Goal: Transaction & Acquisition: Purchase product/service

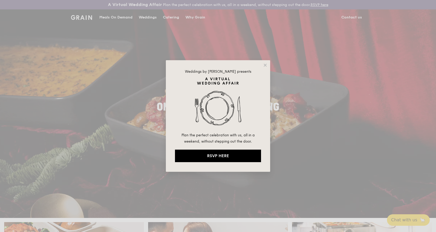
drag, startPoint x: 269, startPoint y: 65, endPoint x: 268, endPoint y: 62, distance: 2.7
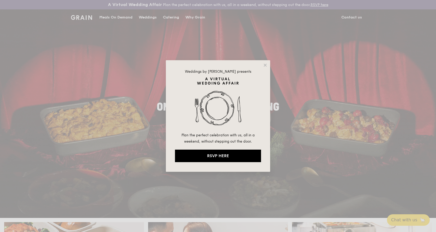
click at [267, 63] on div "Weddings by Grain presents Plan the perfect celebration with us, all in a weeke…" at bounding box center [218, 116] width 104 height 112
click at [265, 63] on icon at bounding box center [265, 65] width 5 height 5
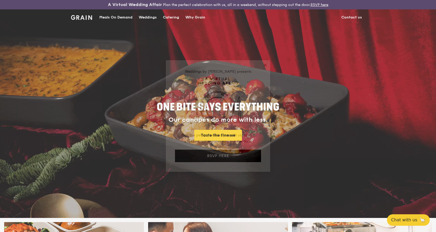
click at [265, 65] on icon at bounding box center [265, 65] width 5 height 5
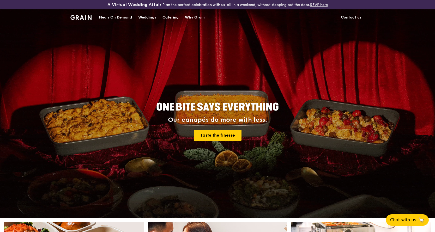
click at [126, 18] on div "Meals On Demand" at bounding box center [115, 18] width 33 height 16
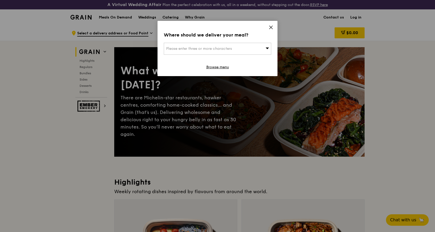
click at [268, 27] on icon at bounding box center [270, 27] width 5 height 5
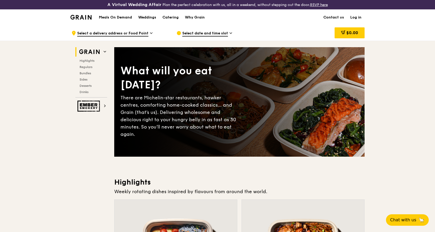
drag, startPoint x: 118, startPoint y: 24, endPoint x: 118, endPoint y: 18, distance: 5.7
click at [118, 18] on h1 "Meals On Demand" at bounding box center [115, 17] width 33 height 5
click at [171, 17] on div "Catering" at bounding box center [170, 18] width 16 height 16
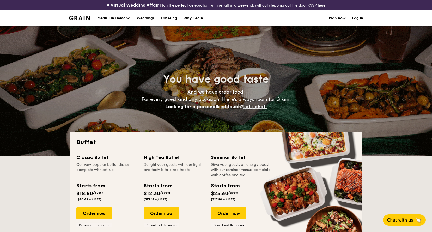
select select
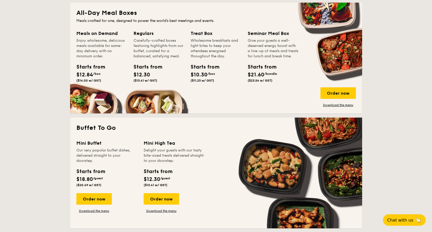
scroll to position [234, 0]
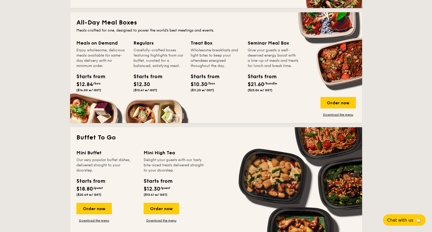
drag, startPoint x: 196, startPoint y: 48, endPoint x: 228, endPoint y: 70, distance: 38.7
click at [228, 70] on div "Treat Box Wholesome breakfasts and light bites to keep your attendees energised…" at bounding box center [215, 66] width 51 height 55
click at [344, 104] on div "Order now" at bounding box center [337, 102] width 35 height 11
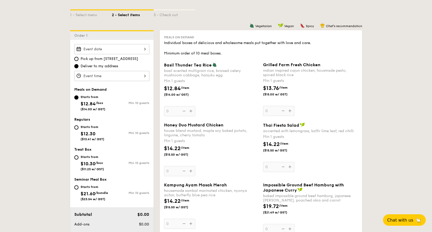
scroll to position [130, 0]
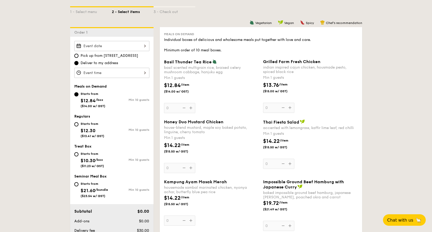
drag, startPoint x: 184, startPoint y: 47, endPoint x: 220, endPoint y: 49, distance: 35.7
click at [220, 50] on div "Individual boxes of delicious and wholesome meals put together with love and ca…" at bounding box center [261, 45] width 194 height 16
click at [207, 53] on div "Meals on Demand Individual boxes of delicious and wholesome meals put together …" at bounding box center [261, 164] width 202 height 274
click at [207, 53] on div "Individual boxes of delicious and wholesome meals put together with love and ca…" at bounding box center [261, 45] width 194 height 16
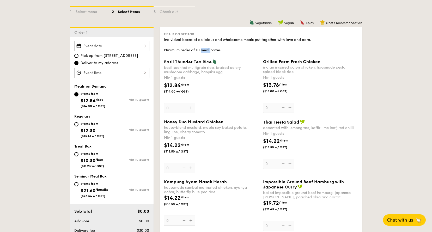
click at [207, 53] on div "Individual boxes of delicious and wholesome meals put together with love and ca…" at bounding box center [261, 45] width 194 height 16
click at [200, 57] on div "Meals on Demand Individual boxes of delicious and wholesome meals put together …" at bounding box center [261, 164] width 202 height 274
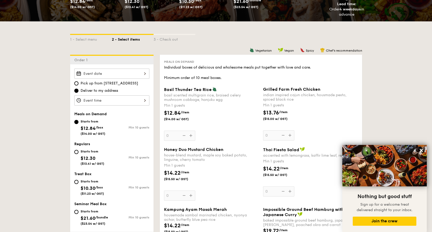
scroll to position [60, 0]
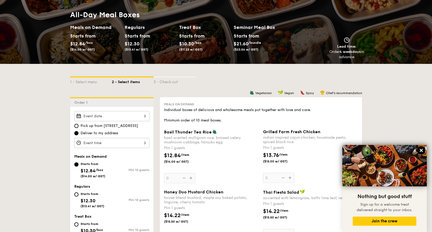
click at [420, 150] on icon at bounding box center [420, 150] width 3 height 3
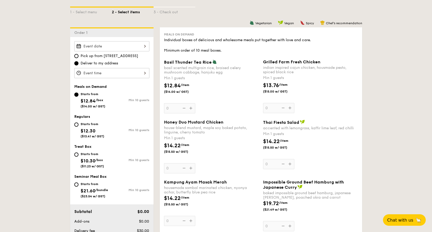
scroll to position [138, 0]
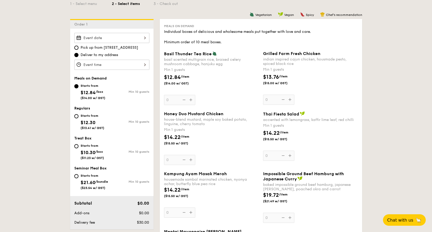
click at [95, 116] on div "Starts from" at bounding box center [93, 116] width 24 height 4
click at [78, 116] on input "Starts from $12.30 ($13.41 w/ GST) Min 10 guests" at bounding box center [76, 116] width 4 height 4
radio input "true"
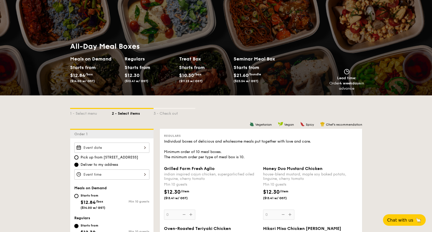
scroll to position [0, 0]
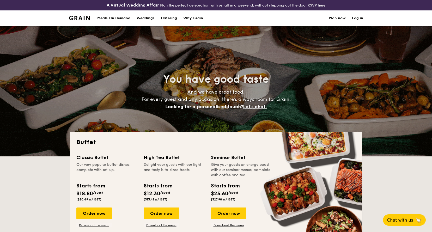
select select
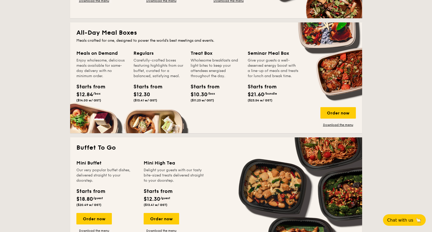
scroll to position [208, 0]
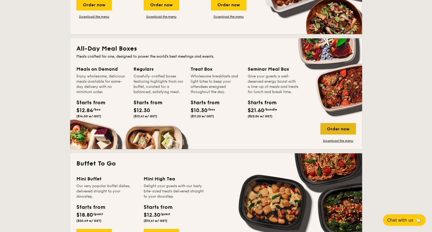
click at [343, 128] on div "Order now" at bounding box center [337, 128] width 35 height 11
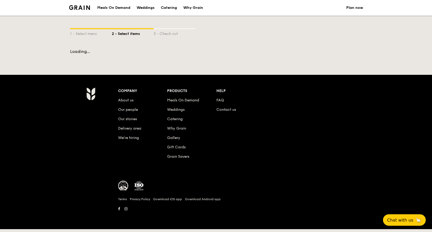
select select
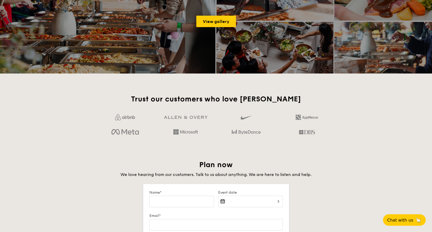
scroll to position [591, 0]
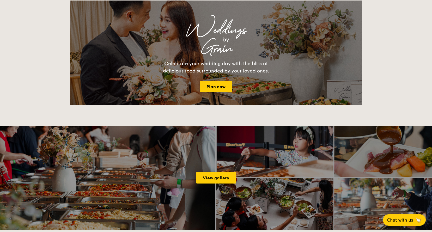
drag, startPoint x: 294, startPoint y: 128, endPoint x: 285, endPoint y: 127, distance: 9.5
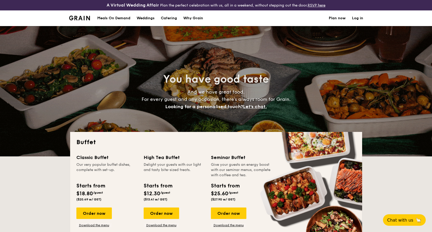
select select
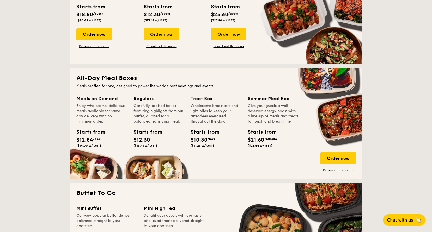
scroll to position [170, 0]
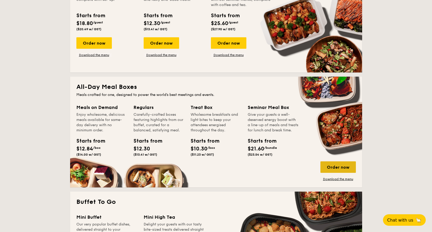
click at [331, 164] on div "Order now" at bounding box center [337, 166] width 35 height 11
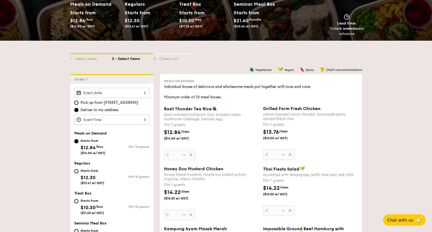
scroll to position [104, 0]
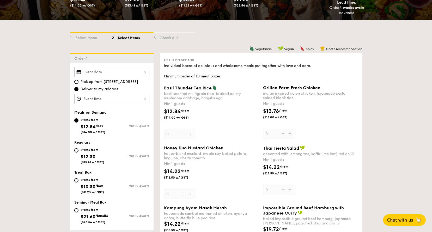
drag, startPoint x: 98, startPoint y: 152, endPoint x: 98, endPoint y: 155, distance: 3.4
click at [98, 155] on div "Starts from $12.30 ($13.41 w/ GST)" at bounding box center [93, 155] width 24 height 17
click at [78, 152] on input "Starts from $12.30 ($13.41 w/ GST) Min 10 guests" at bounding box center [76, 150] width 4 height 4
radio input "true"
